Goal: Browse casually

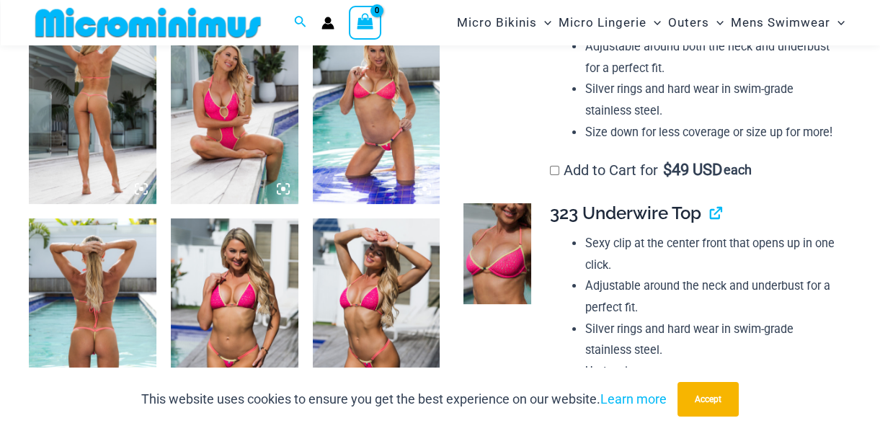
scroll to position [707, 0]
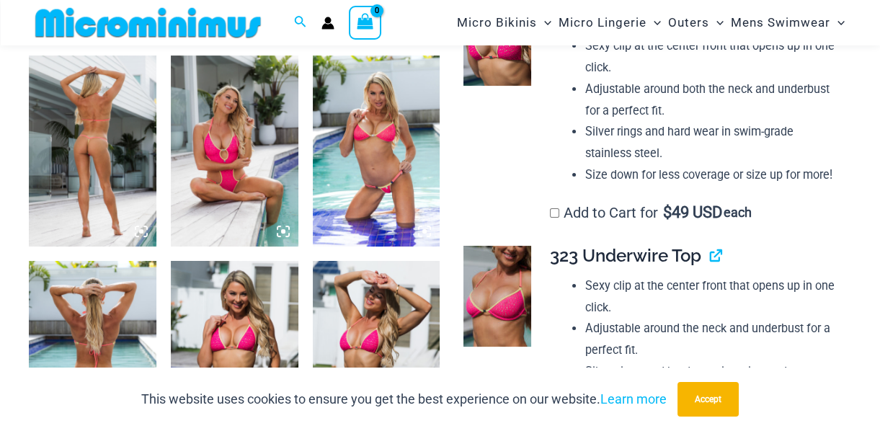
click at [98, 150] on img at bounding box center [93, 151] width 128 height 191
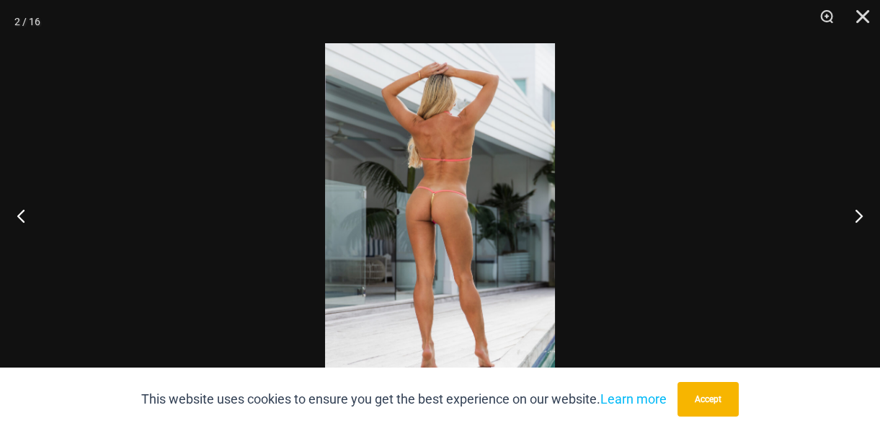
click at [428, 203] on img at bounding box center [440, 215] width 230 height 345
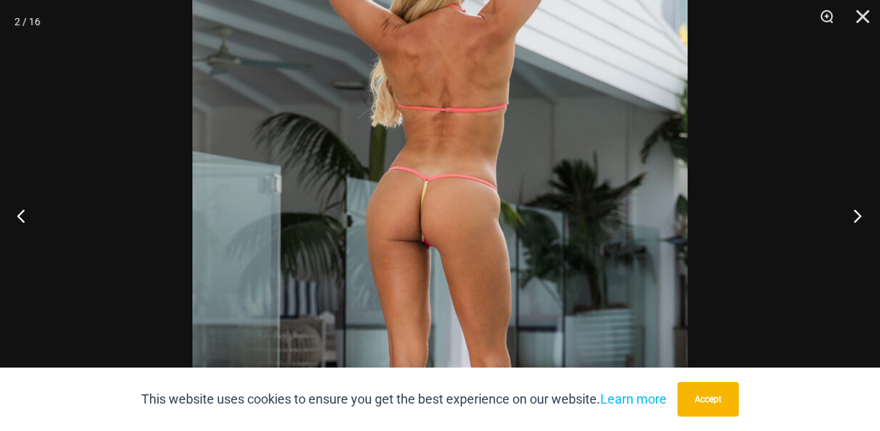
click at [861, 218] on button "Next" at bounding box center [853, 215] width 54 height 72
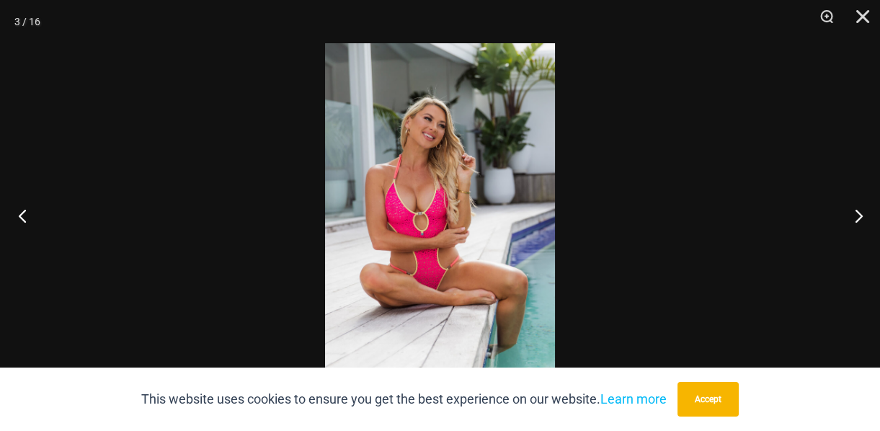
click at [29, 208] on button "Previous" at bounding box center [27, 215] width 54 height 72
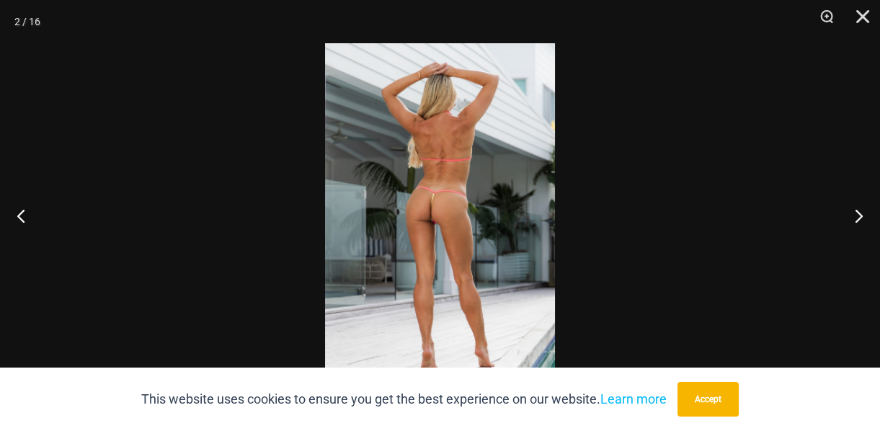
click at [425, 167] on img at bounding box center [440, 215] width 230 height 345
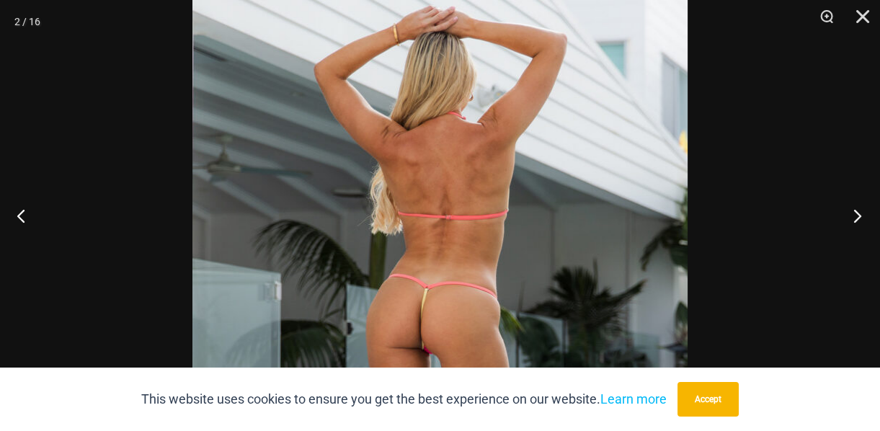
click at [858, 210] on button "Next" at bounding box center [853, 215] width 54 height 72
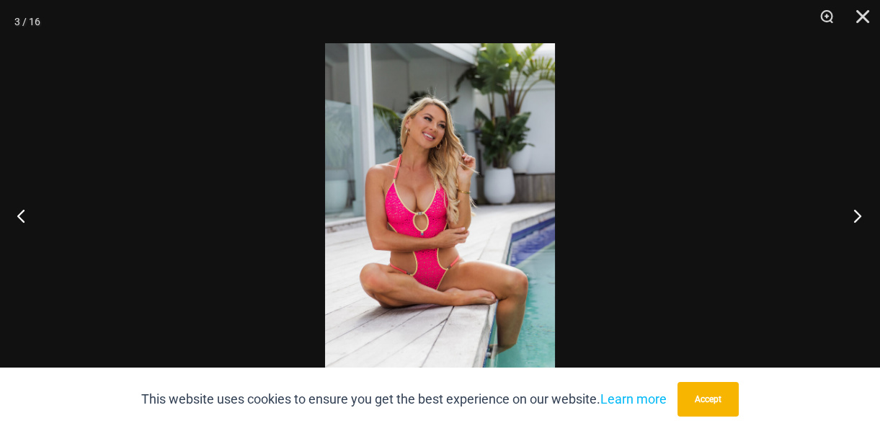
click at [858, 210] on button "Next" at bounding box center [853, 215] width 54 height 72
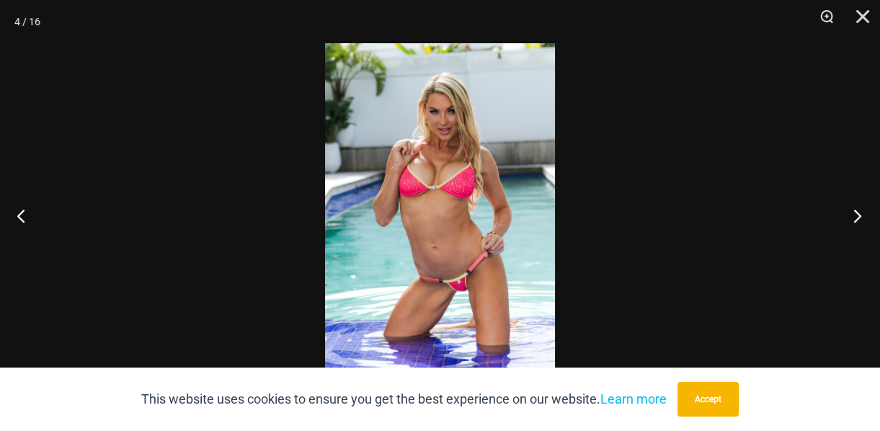
click at [858, 210] on button "Next" at bounding box center [853, 215] width 54 height 72
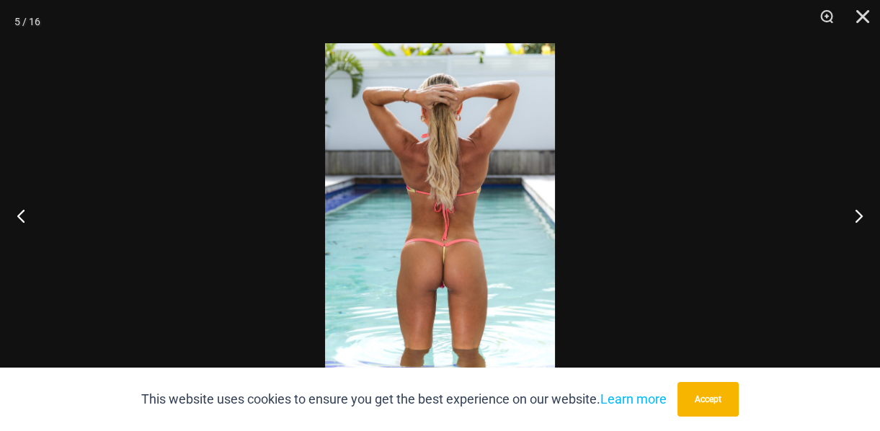
click at [710, 396] on button "Accept" at bounding box center [708, 399] width 61 height 35
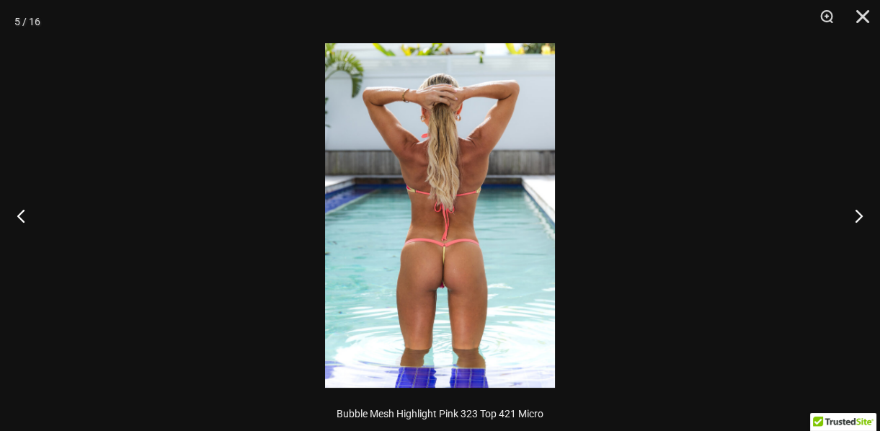
click at [464, 183] on img at bounding box center [440, 215] width 230 height 345
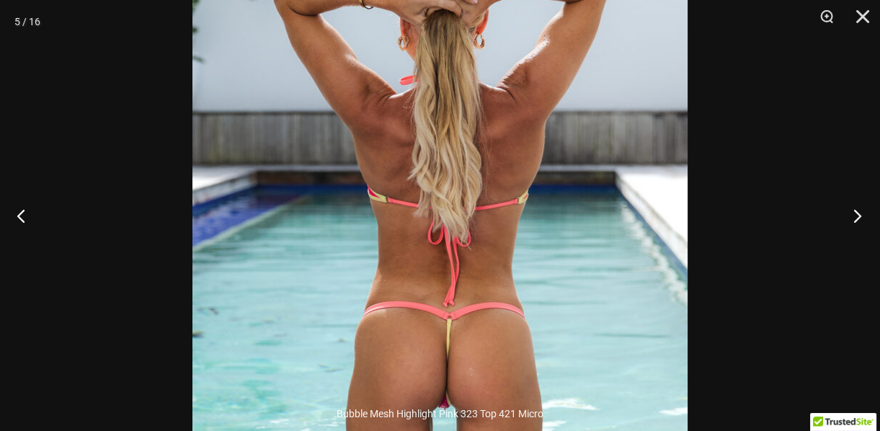
click at [857, 216] on button "Next" at bounding box center [853, 215] width 54 height 72
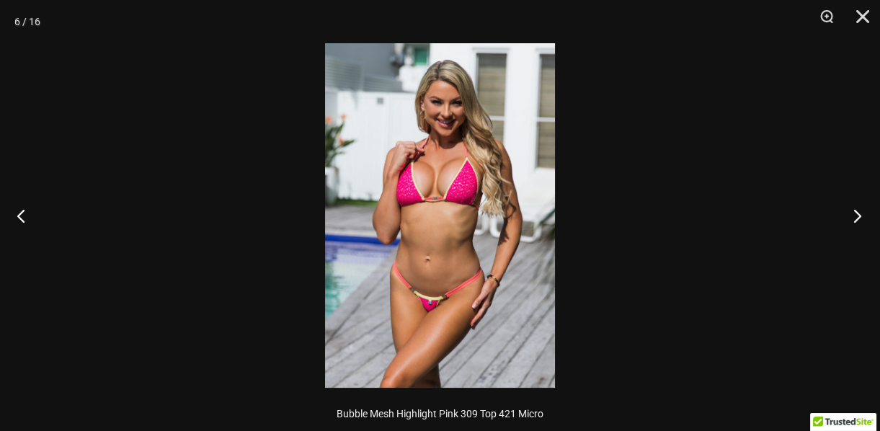
click at [866, 210] on button "Next" at bounding box center [853, 215] width 54 height 72
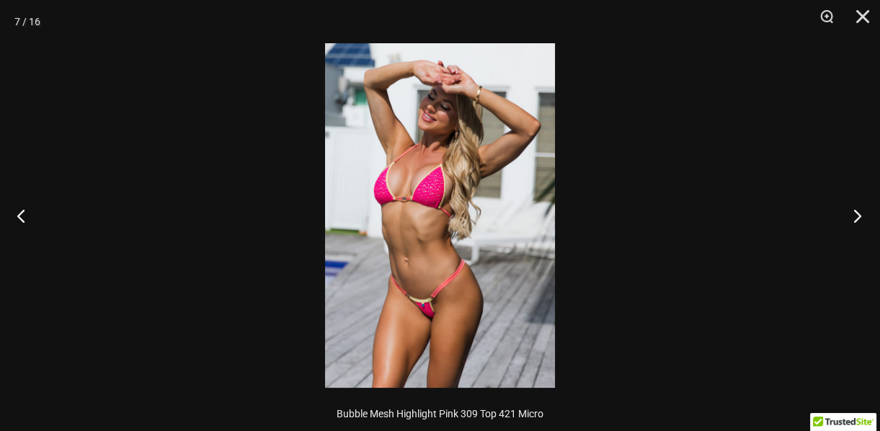
click at [860, 222] on button "Next" at bounding box center [853, 215] width 54 height 72
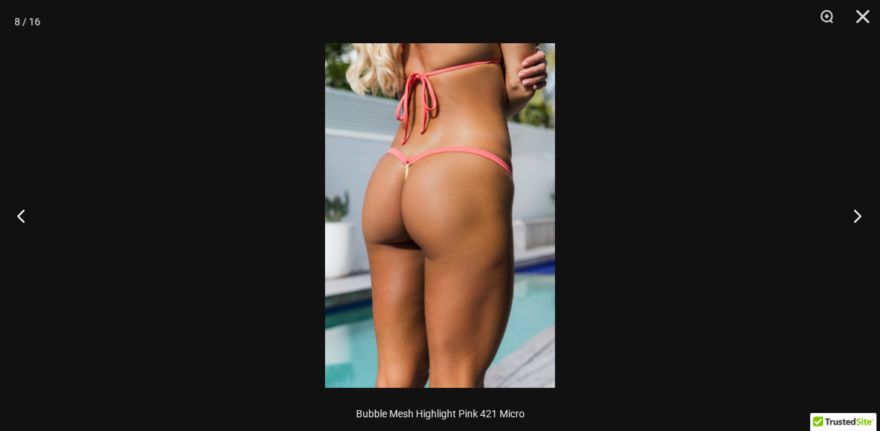
click at [861, 215] on button "Next" at bounding box center [853, 215] width 54 height 72
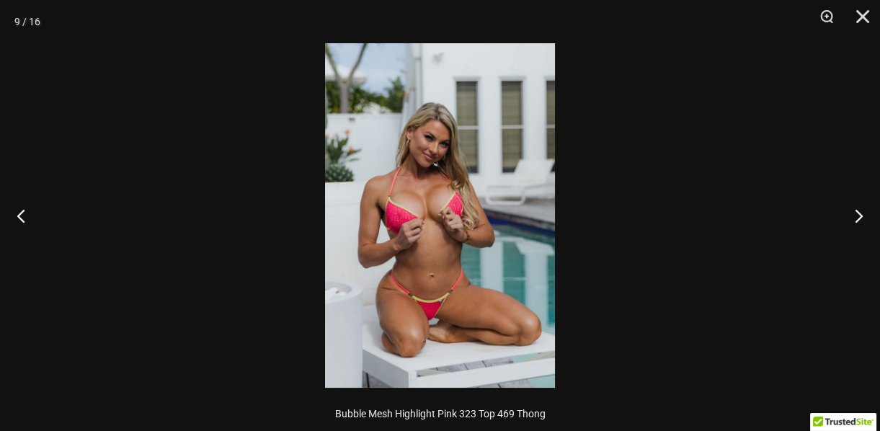
click at [432, 159] on img at bounding box center [440, 215] width 230 height 345
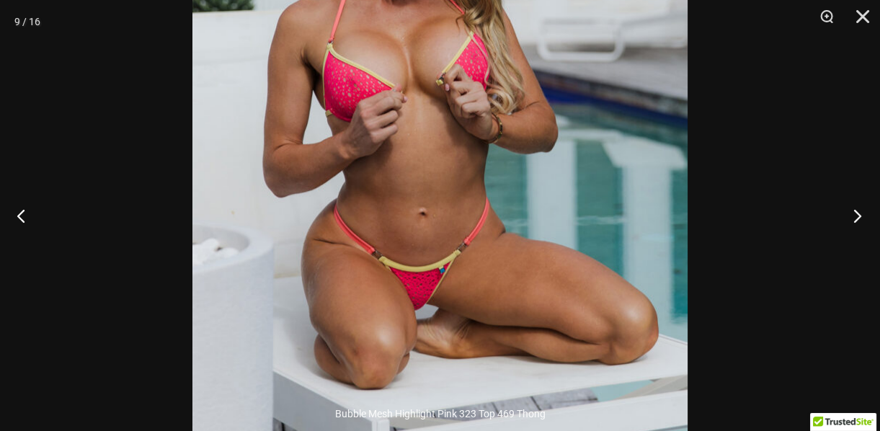
click at [848, 210] on button "Next" at bounding box center [853, 215] width 54 height 72
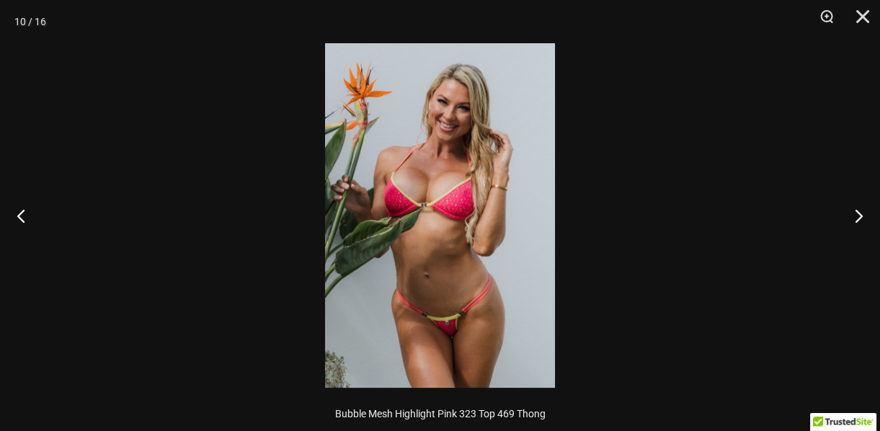
click at [408, 226] on img at bounding box center [440, 215] width 230 height 345
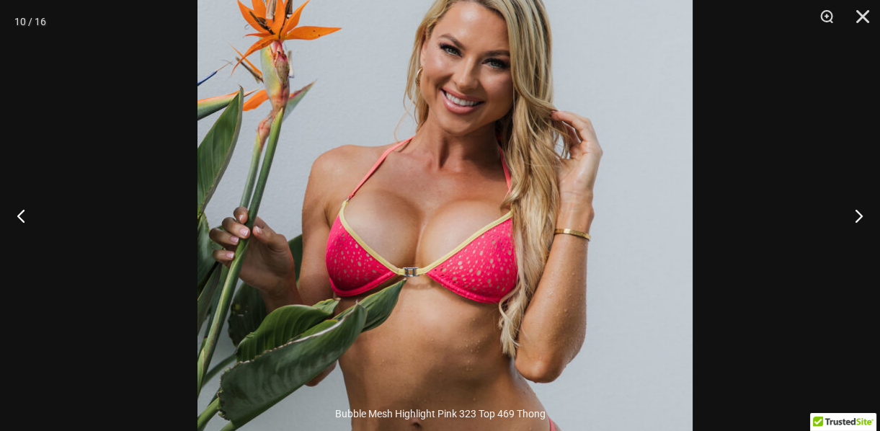
click at [433, 267] on img at bounding box center [445, 295] width 495 height 742
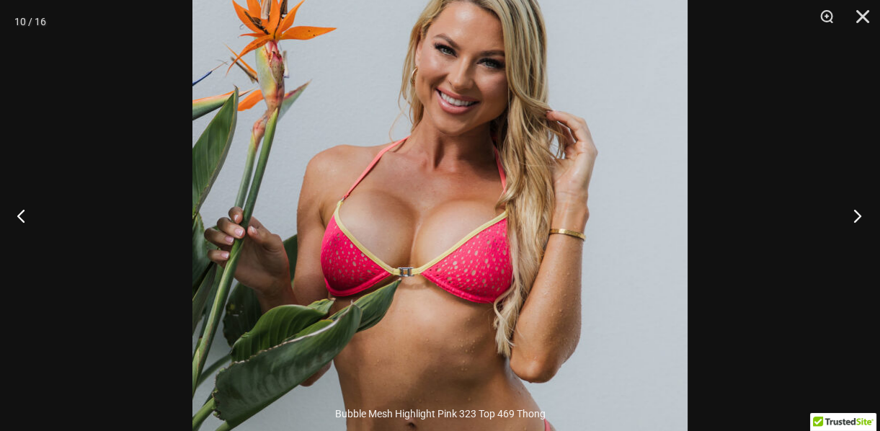
click at [860, 210] on button "Next" at bounding box center [853, 215] width 54 height 72
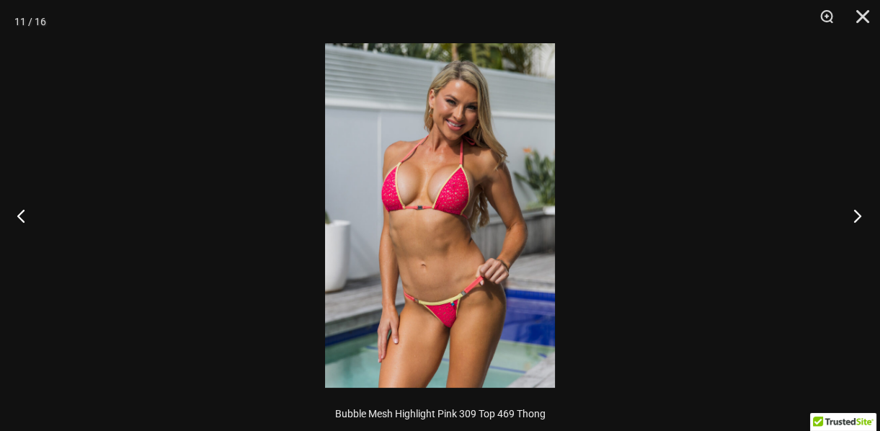
click at [854, 219] on button "Next" at bounding box center [853, 215] width 54 height 72
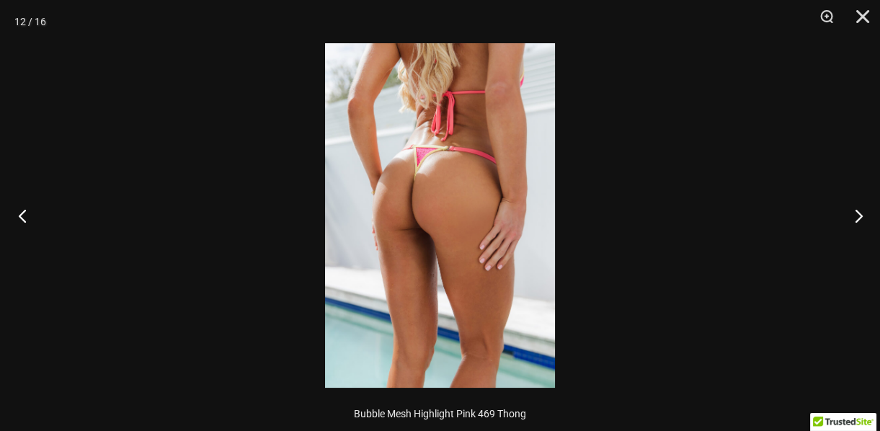
click at [19, 210] on button "Previous" at bounding box center [27, 215] width 54 height 72
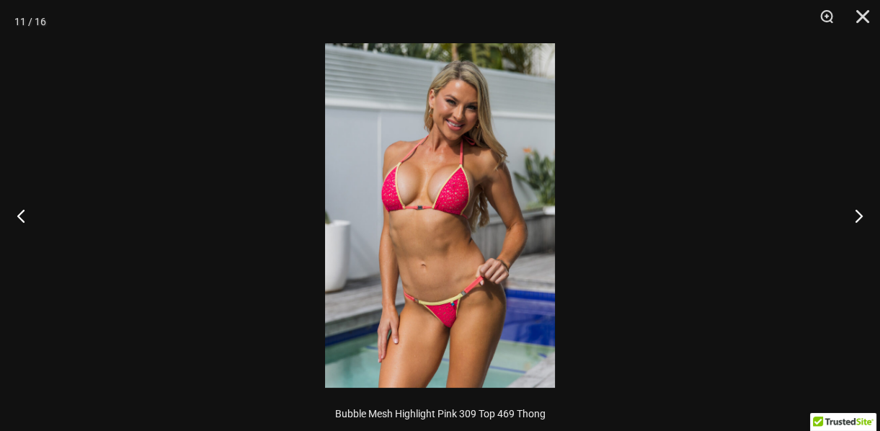
click at [425, 195] on img at bounding box center [440, 215] width 230 height 345
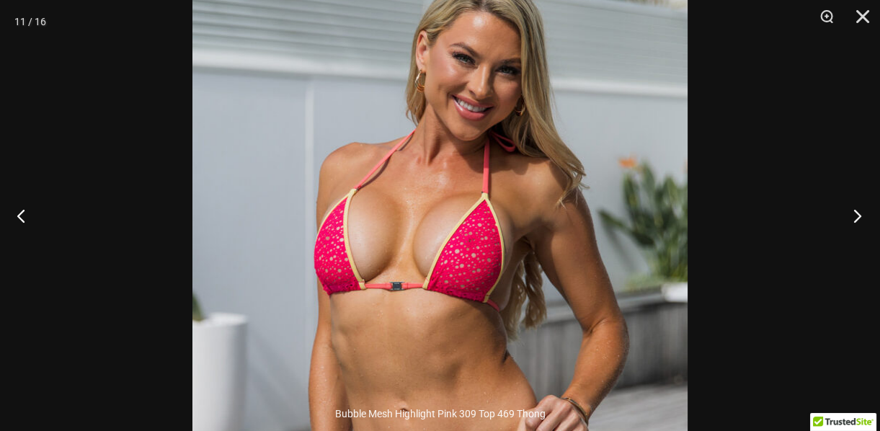
click at [858, 210] on button "Next" at bounding box center [853, 215] width 54 height 72
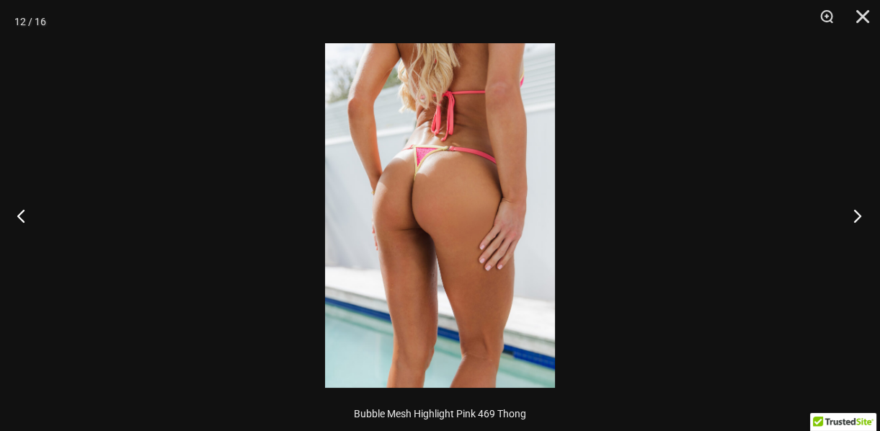
click at [862, 216] on button "Next" at bounding box center [853, 215] width 54 height 72
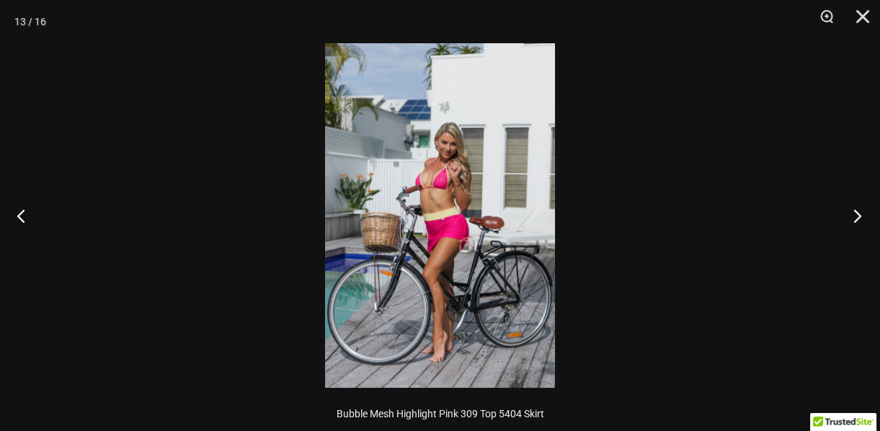
click at [858, 216] on button "Next" at bounding box center [853, 215] width 54 height 72
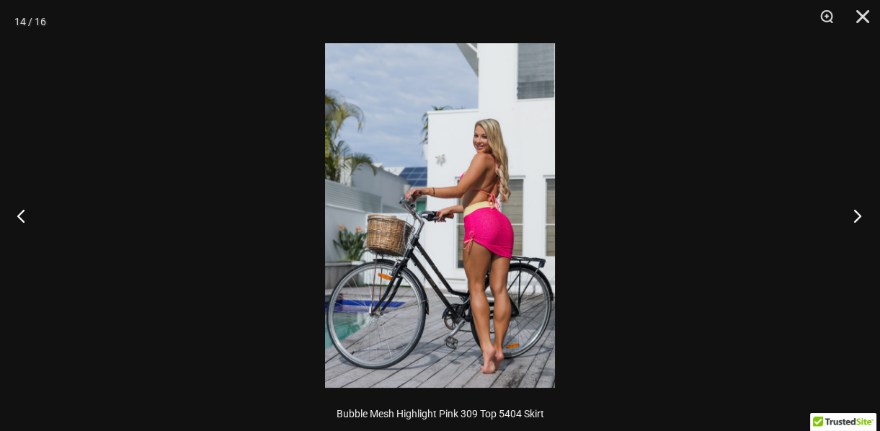
click at [858, 216] on button "Next" at bounding box center [853, 215] width 54 height 72
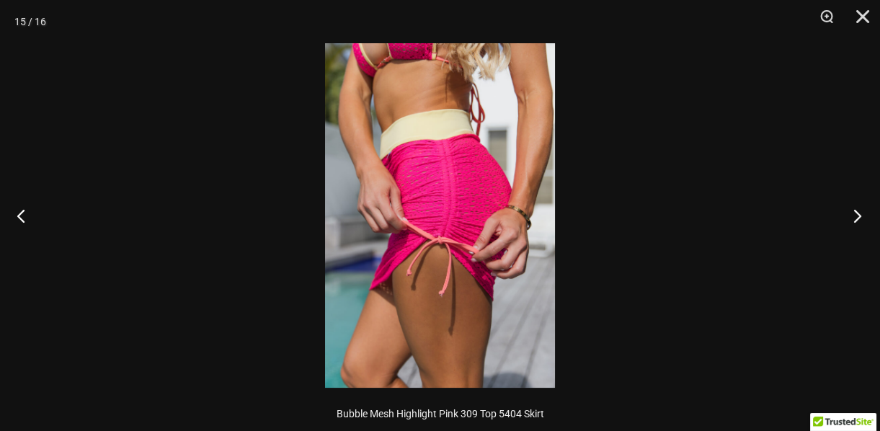
click at [847, 216] on button "Next" at bounding box center [853, 215] width 54 height 72
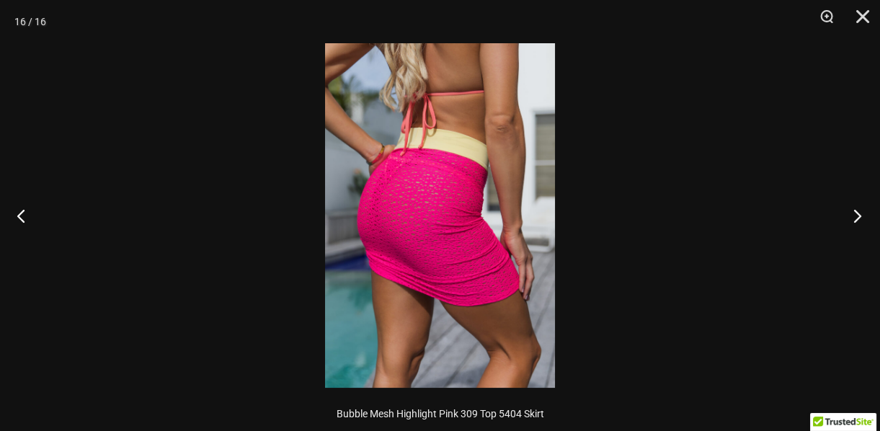
click at [853, 212] on button "Next" at bounding box center [853, 215] width 54 height 72
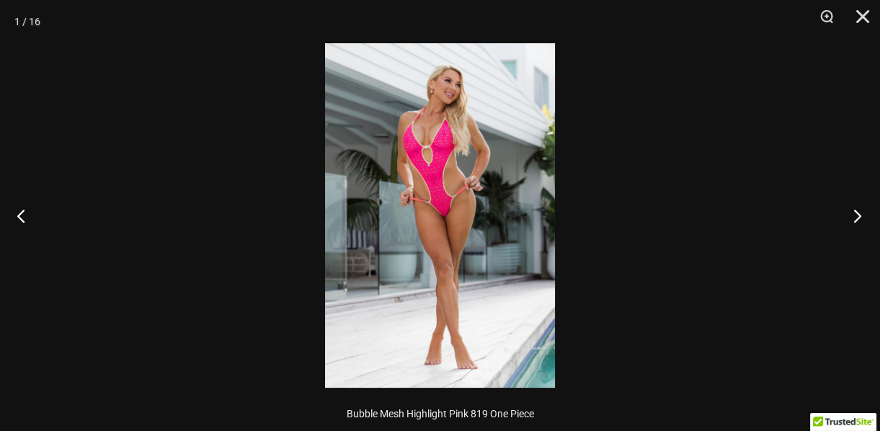
click at [853, 212] on button "Next" at bounding box center [853, 215] width 54 height 72
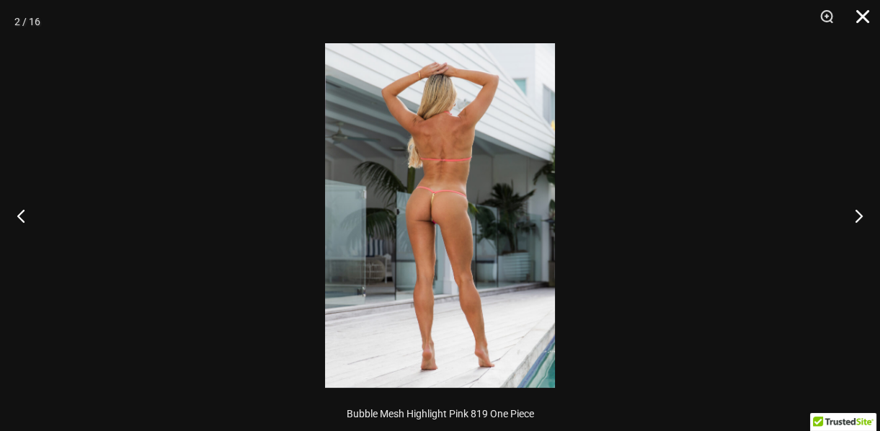
click at [858, 22] on button "Close" at bounding box center [858, 21] width 36 height 43
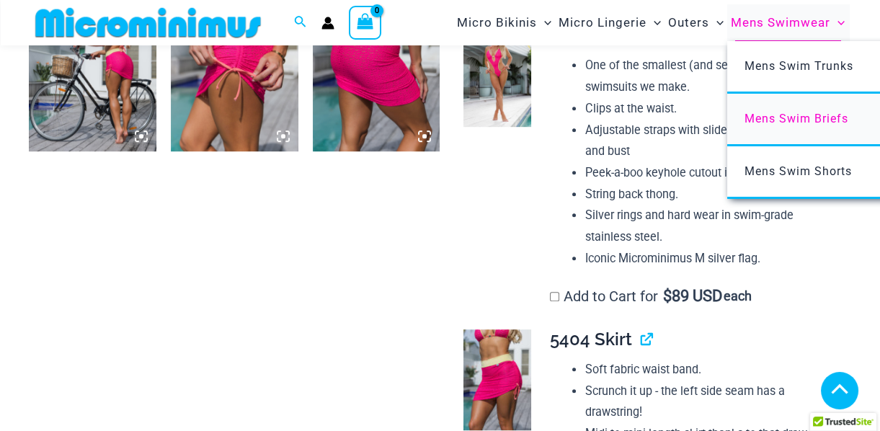
scroll to position [1887, 0]
